Goal: Task Accomplishment & Management: Use online tool/utility

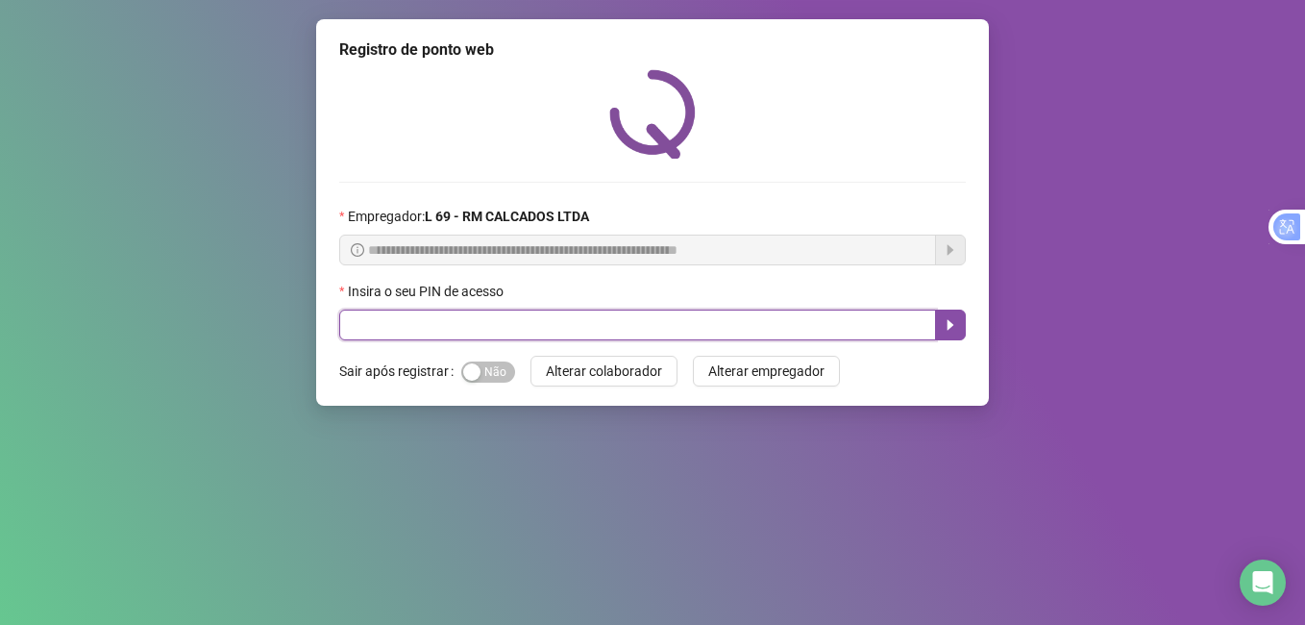
click at [382, 312] on input "text" at bounding box center [637, 324] width 597 height 31
type input "*****"
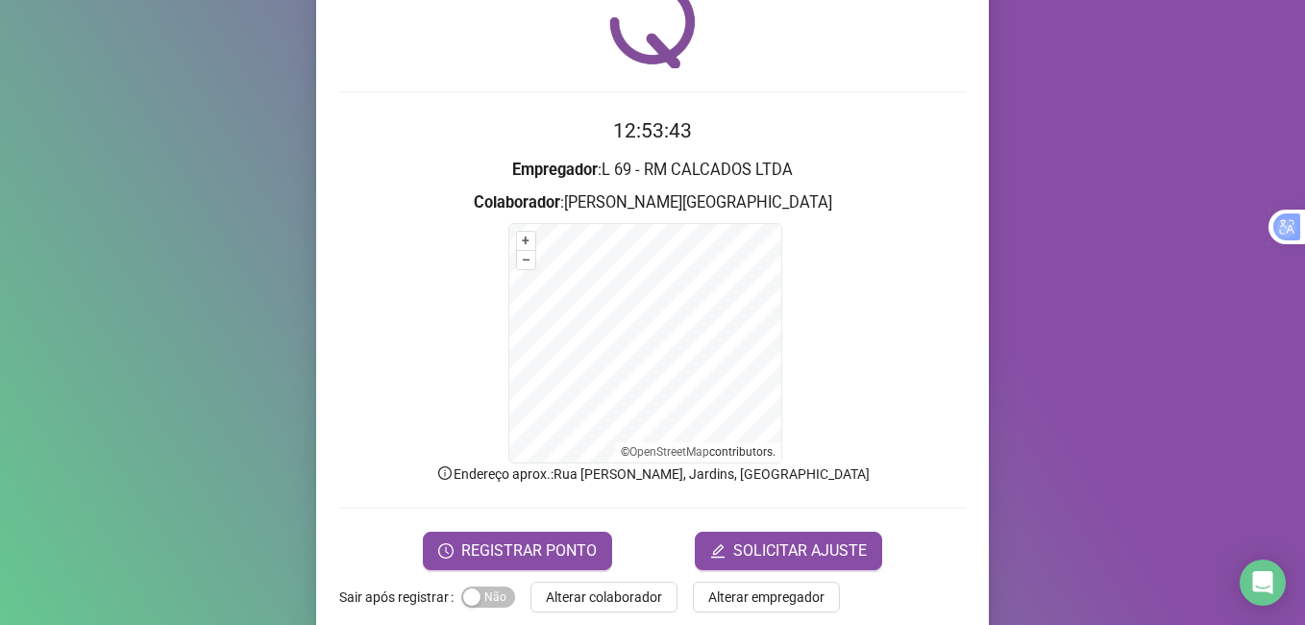
scroll to position [91, 0]
click at [526, 551] on span "REGISTRAR PONTO" at bounding box center [529, 549] width 136 height 23
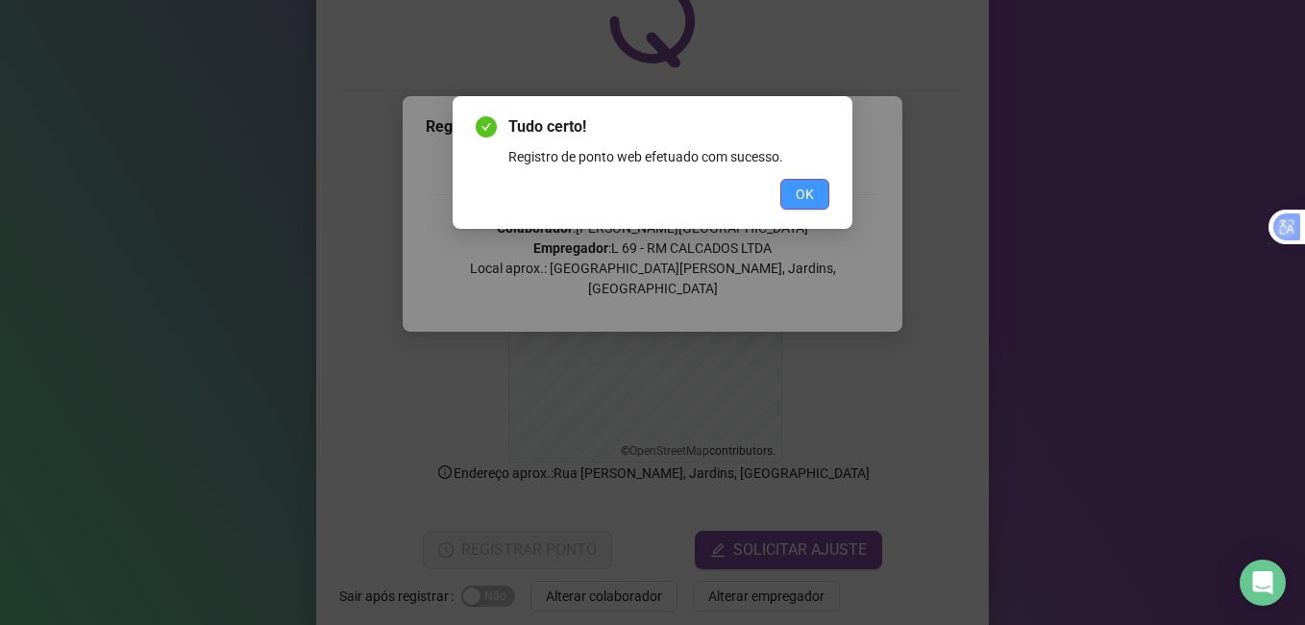
click at [802, 196] on span "OK" at bounding box center [805, 194] width 18 height 21
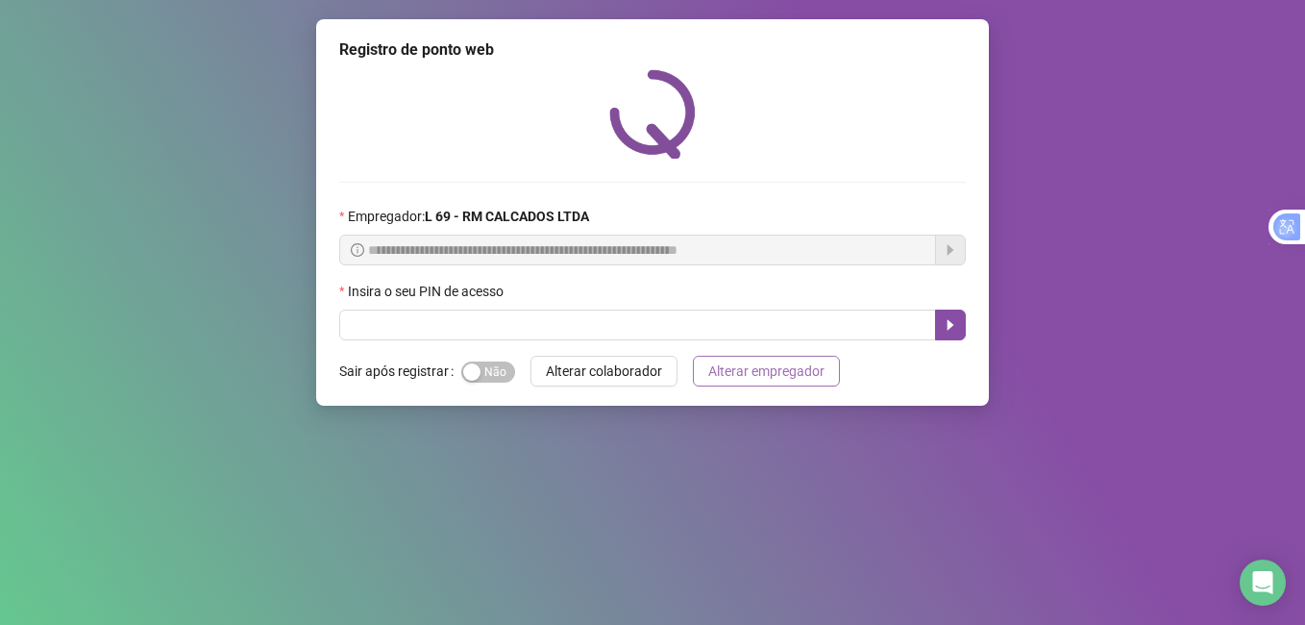
click at [787, 377] on span "Alterar empregador" at bounding box center [766, 370] width 116 height 21
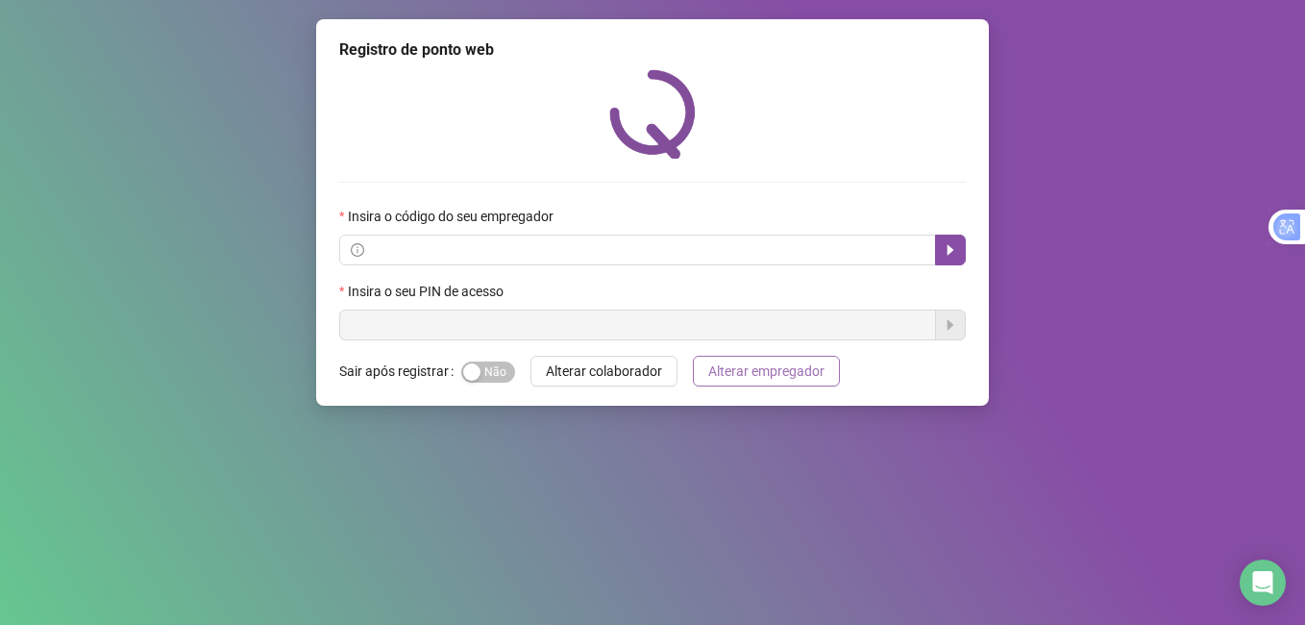
click at [787, 377] on span "Alterar empregador" at bounding box center [766, 370] width 116 height 21
click at [618, 375] on span "Alterar colaborador" at bounding box center [604, 370] width 116 height 21
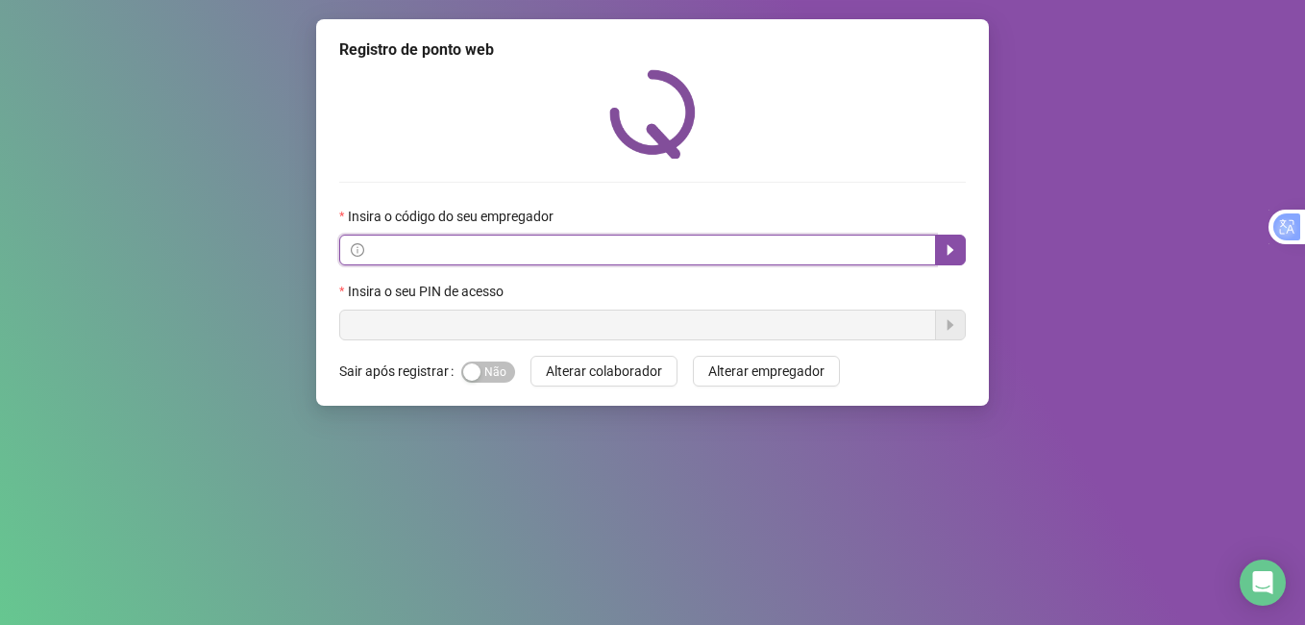
click at [556, 242] on input "text" at bounding box center [646, 249] width 556 height 21
click at [407, 242] on input "text" at bounding box center [646, 249] width 556 height 21
type input "*****"
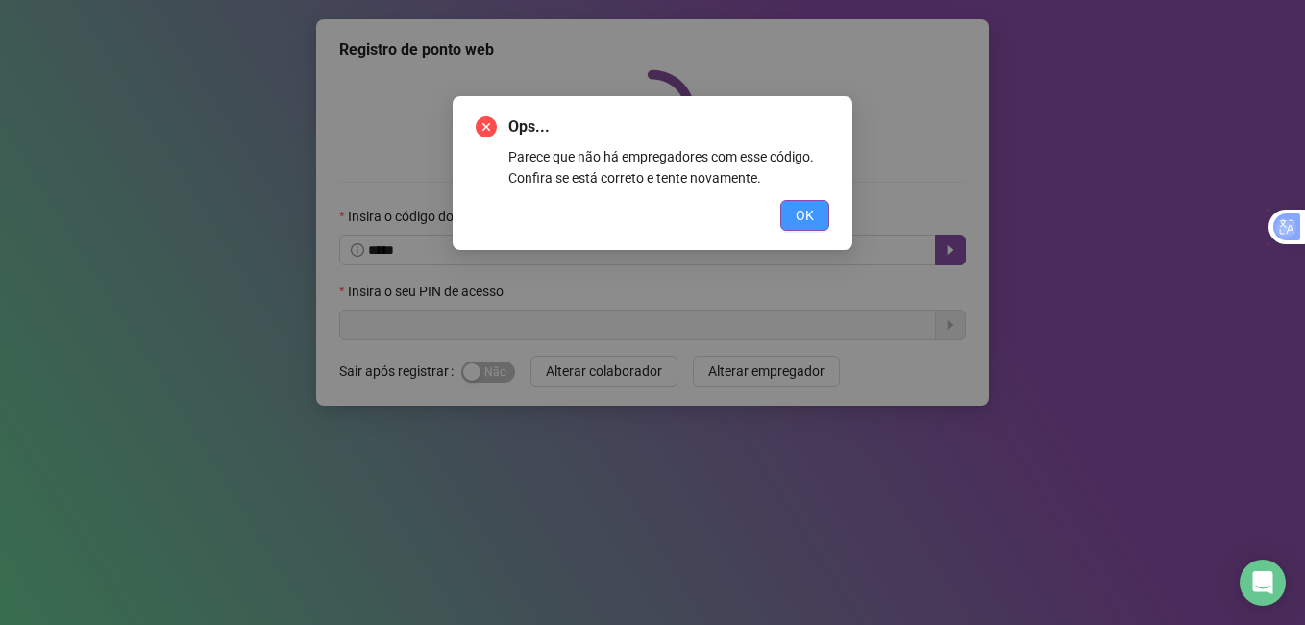
click at [798, 216] on span "OK" at bounding box center [805, 215] width 18 height 21
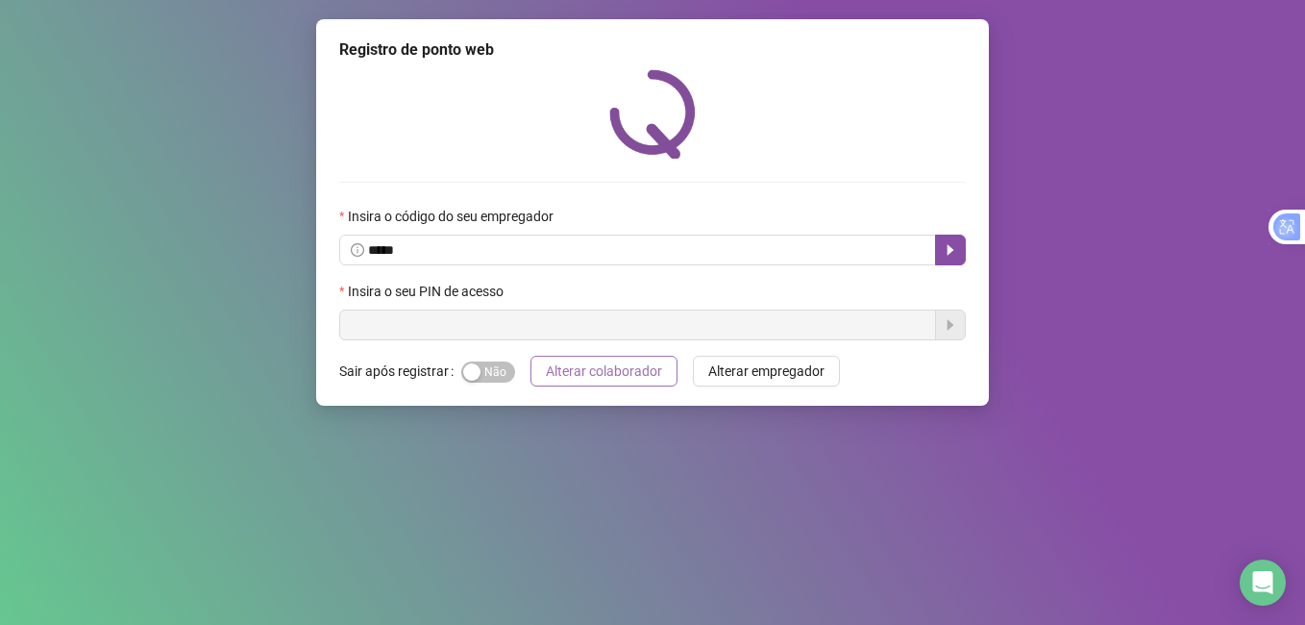
click at [648, 375] on span "Alterar colaborador" at bounding box center [604, 370] width 116 height 21
click at [560, 359] on button "Alterar colaborador" at bounding box center [604, 371] width 147 height 31
click at [589, 363] on span "Alterar colaborador" at bounding box center [604, 370] width 116 height 21
click at [379, 367] on label "Sair após registrar" at bounding box center [400, 371] width 122 height 31
click at [488, 371] on span "Sim Não" at bounding box center [488, 371] width 54 height 21
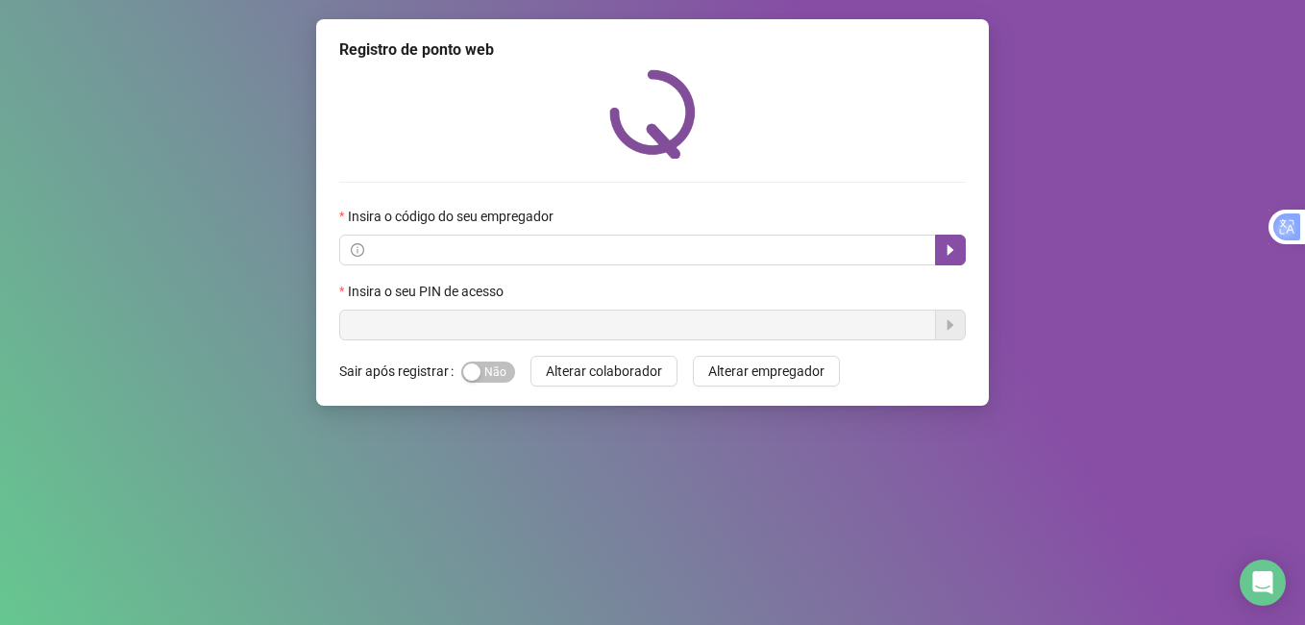
click at [443, 307] on div "Insira o seu PIN de acesso" at bounding box center [652, 311] width 627 height 60
click at [738, 382] on button "Alterar empregador" at bounding box center [766, 371] width 147 height 31
click at [730, 389] on div "Registro de ponto web Insira o código do seu empregador Insira o seu PIN de ace…" at bounding box center [652, 212] width 673 height 386
click at [604, 385] on button "Alterar colaborador" at bounding box center [604, 371] width 147 height 31
click at [381, 394] on div "Registro de ponto web Insira o código do seu empregador Insira o seu PIN de ace…" at bounding box center [652, 212] width 673 height 386
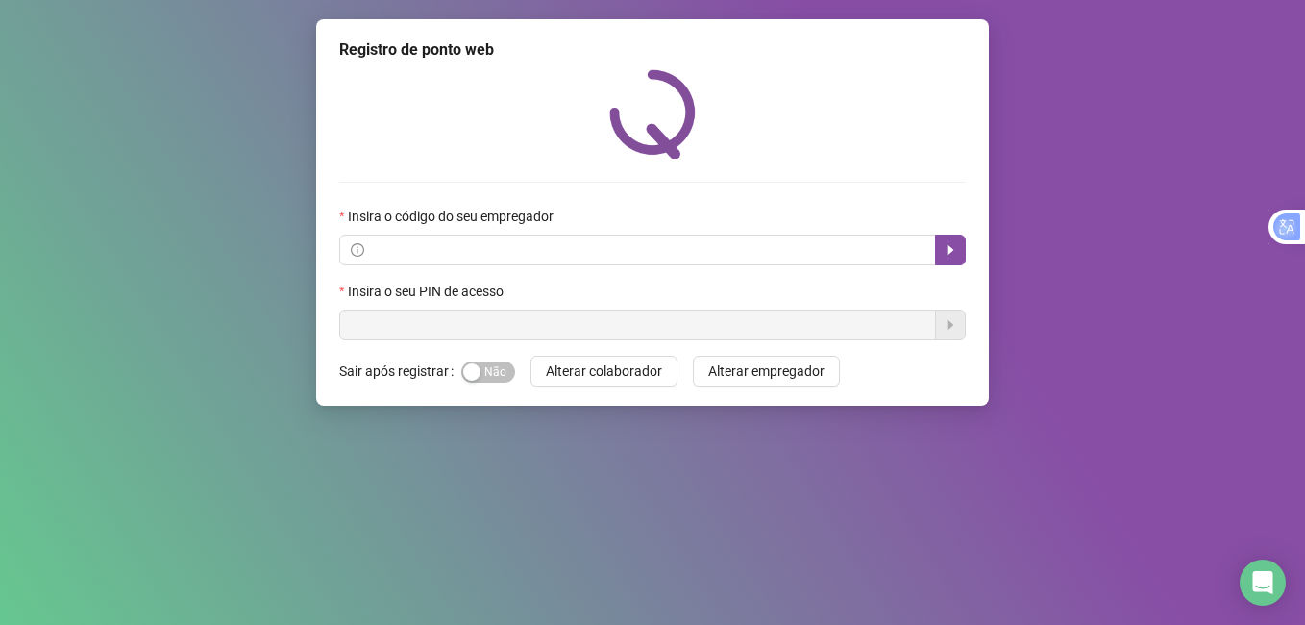
click at [374, 341] on div "Registro de ponto web Insira o código do seu empregador Insira o seu PIN de ace…" at bounding box center [652, 212] width 673 height 386
click at [439, 235] on span at bounding box center [637, 249] width 597 height 31
click at [421, 227] on label "Insira o código do seu empregador" at bounding box center [452, 216] width 227 height 21
click at [429, 237] on span at bounding box center [637, 249] width 597 height 31
click at [384, 301] on label "Insira o seu PIN de acesso" at bounding box center [427, 291] width 177 height 21
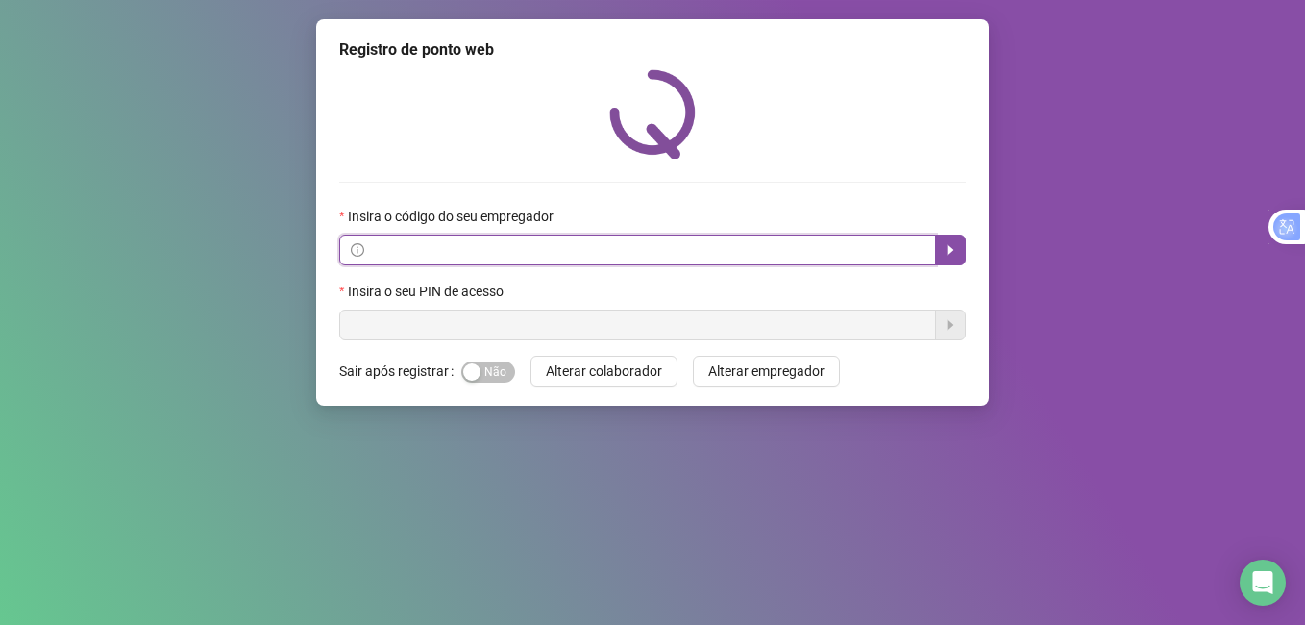
click at [401, 249] on input "text" at bounding box center [646, 249] width 556 height 21
type input "*****"
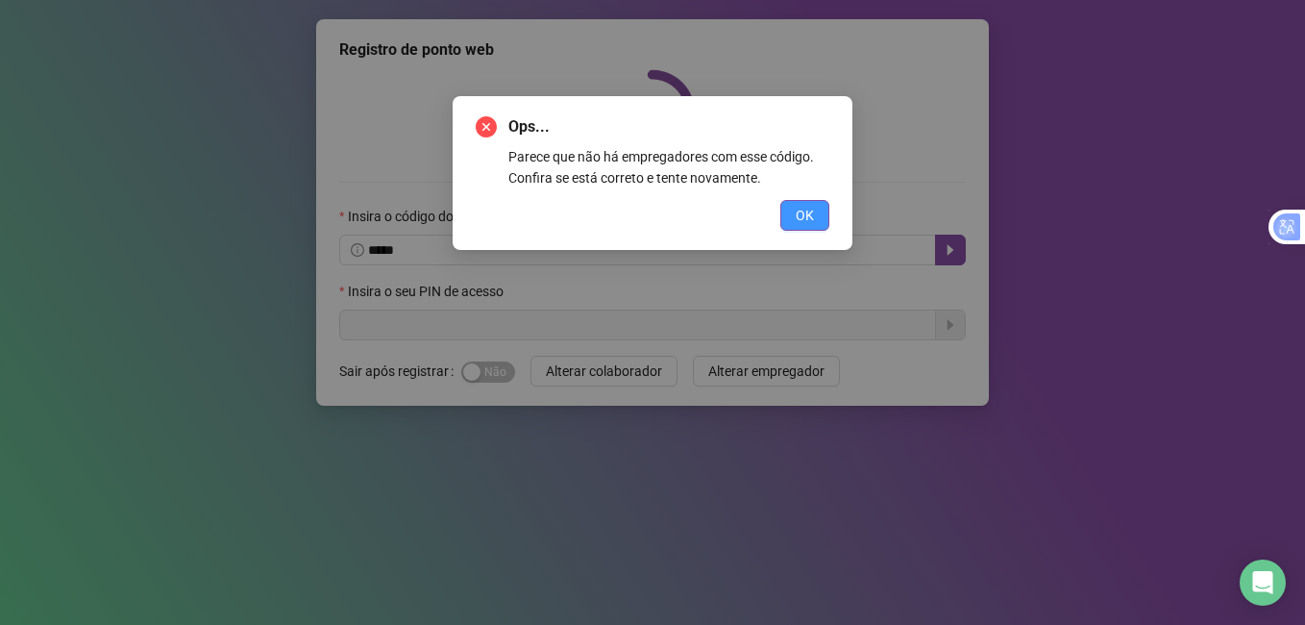
click at [802, 224] on span "OK" at bounding box center [805, 215] width 18 height 21
